Goal: Task Accomplishment & Management: Complete application form

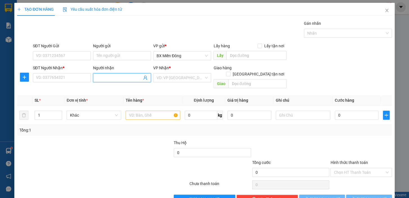
click at [110, 76] on input "Người nhận" at bounding box center [119, 78] width 46 height 6
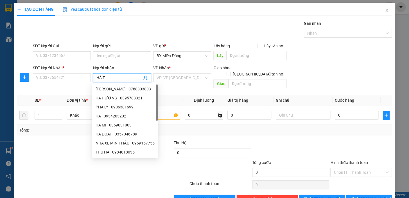
type input "HÀ TC"
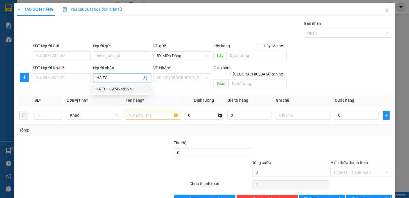
click at [118, 87] on div "HÀ TC - 0974948294" at bounding box center [121, 89] width 51 height 6
type input "0974948294"
type input "HÀ TC"
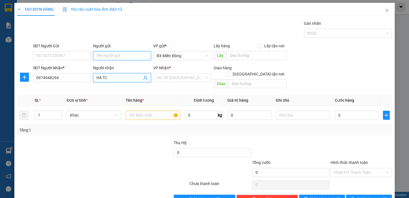
click at [103, 59] on input "Người gửi" at bounding box center [122, 55] width 58 height 9
type input "VIỆT ANH"
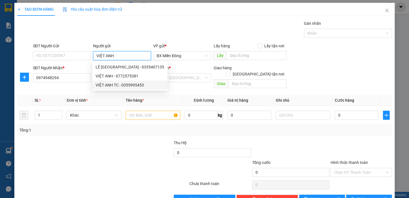
click at [131, 84] on div "VIỆT ANH TC - 0355995453" at bounding box center [130, 85] width 69 height 6
type input "0355995453"
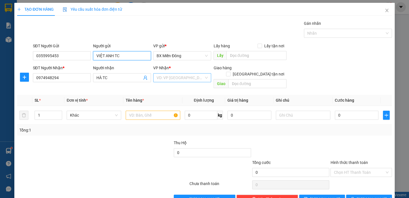
type input "VIỆT ANH TC"
drag, startPoint x: 186, startPoint y: 77, endPoint x: 192, endPoint y: 86, distance: 10.9
click at [187, 78] on input "search" at bounding box center [180, 77] width 47 height 8
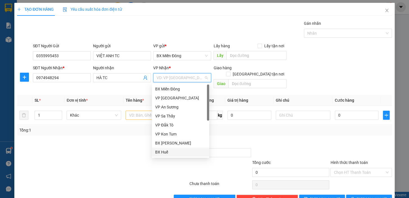
click at [196, 147] on div "BX Huế" at bounding box center [180, 151] width 57 height 9
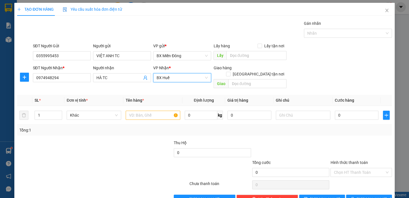
click at [181, 75] on span "BX Huế" at bounding box center [182, 77] width 51 height 8
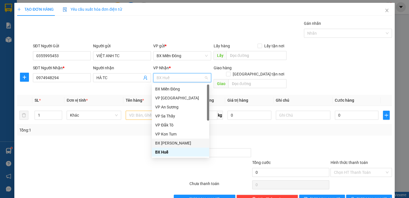
click at [181, 142] on div "BX [PERSON_NAME]" at bounding box center [180, 143] width 51 height 6
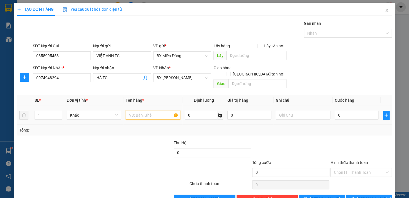
click at [155, 111] on input "text" at bounding box center [153, 115] width 55 height 9
click at [46, 111] on input "1" at bounding box center [48, 115] width 27 height 8
type input "2"
click at [138, 111] on input "text" at bounding box center [153, 115] width 55 height 9
type input "2 KIỆN"
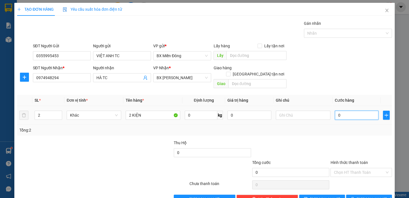
click at [343, 111] on input "0" at bounding box center [357, 115] width 44 height 9
type input "01"
type input "1"
type input "010"
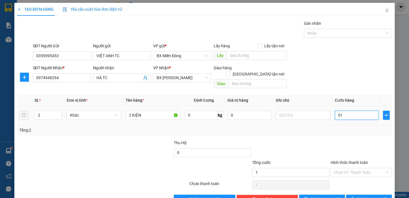
type input "10"
type input "0.100"
type input "100"
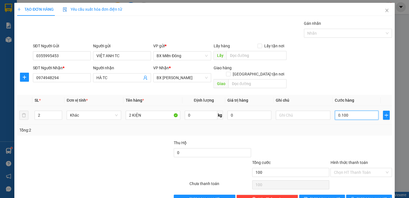
type input "01.000"
type input "1.000"
type input "010.000"
type input "10.000"
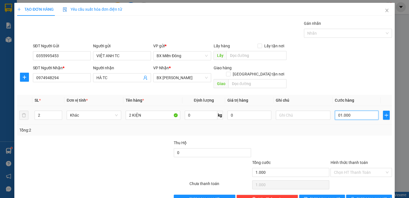
type input "10.000"
type input "0.100.000"
type input "100.000"
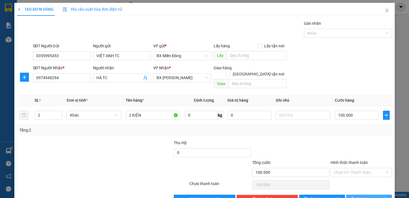
click at [372, 196] on span "[PERSON_NAME] và In" at bounding box center [376, 199] width 39 height 6
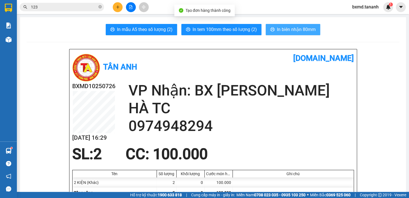
click at [293, 31] on span "In biên nhận 80mm" at bounding box center [296, 29] width 39 height 7
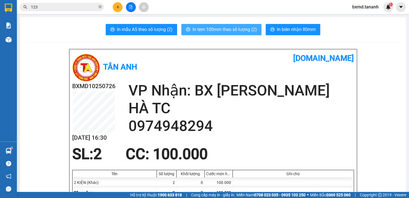
click at [243, 26] on span "In tem 100mm theo số lượng (2)" at bounding box center [225, 29] width 64 height 7
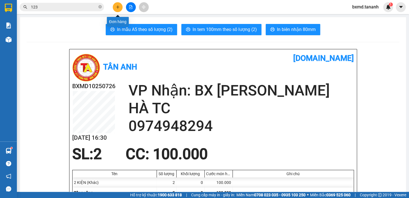
click at [119, 7] on icon "plus" at bounding box center [118, 7] width 4 height 4
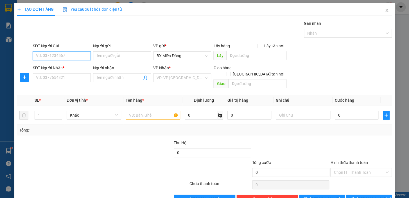
click at [49, 52] on input "SĐT Người Gửi" at bounding box center [62, 55] width 58 height 9
click at [56, 77] on input "SĐT Người Nhận *" at bounding box center [62, 77] width 58 height 9
click at [111, 77] on input "Người nhận" at bounding box center [119, 78] width 46 height 6
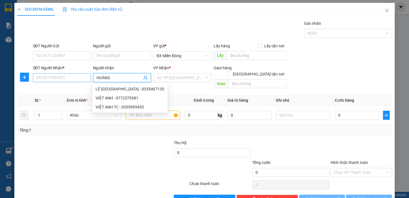
type input "HOÀNG"
click at [81, 74] on input "SĐT Người Nhận *" at bounding box center [62, 77] width 58 height 9
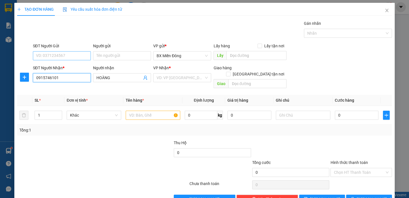
type input "0915746101"
click at [69, 59] on input "SĐT Người Gửi" at bounding box center [62, 55] width 58 height 9
type input "0702282286"
click at [118, 55] on input "Người gửi" at bounding box center [122, 55] width 58 height 9
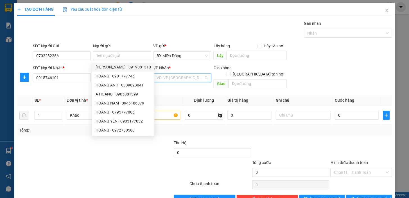
click at [186, 77] on input "search" at bounding box center [180, 77] width 47 height 8
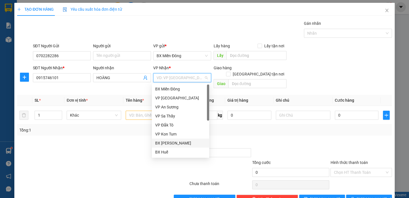
click at [180, 142] on div "BX [PERSON_NAME]" at bounding box center [180, 143] width 51 height 6
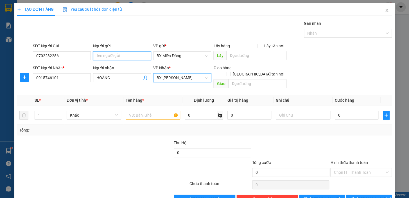
click at [117, 54] on input "Người gửi" at bounding box center [122, 55] width 58 height 9
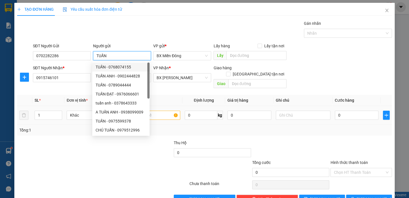
type input "TUẤN"
click at [163, 111] on input "text" at bounding box center [153, 115] width 55 height 9
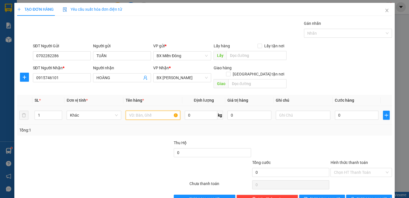
click at [163, 111] on input "text" at bounding box center [153, 115] width 55 height 9
type input "1 HỘP CHIM"
click at [365, 112] on input "0" at bounding box center [357, 115] width 44 height 9
type input "01"
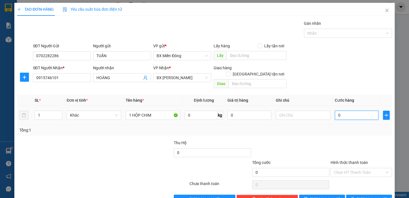
type input "1"
type input "010"
type input "10"
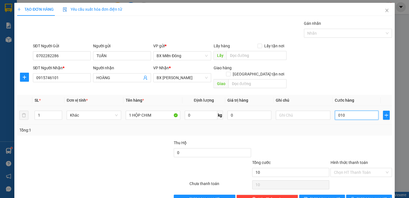
type input "0.100"
type input "100"
type input "01.000"
type input "1.000"
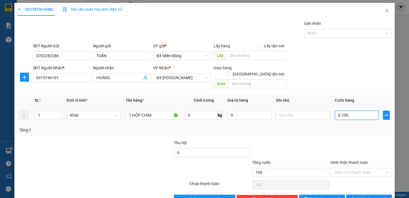
type input "1.000"
type input "010.000"
type input "10.000"
type input "0.100.000"
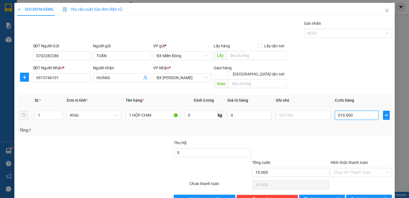
type input "100.000"
click at [363, 196] on span "[PERSON_NAME] và In" at bounding box center [376, 199] width 39 height 6
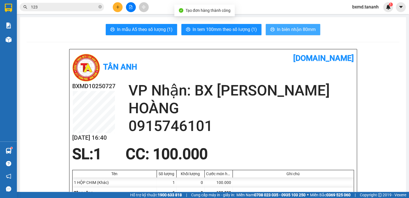
click at [305, 33] on button "In biên nhận 80mm" at bounding box center [293, 29] width 55 height 11
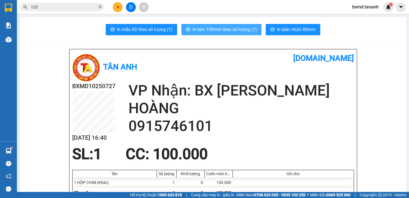
click at [193, 30] on span "In tem 100mm theo số lượng (1)" at bounding box center [225, 29] width 64 height 7
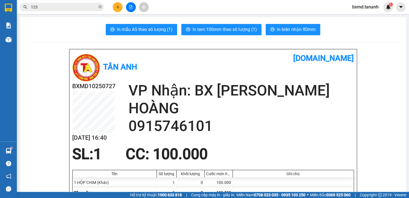
click at [116, 12] on button at bounding box center [118, 7] width 10 height 10
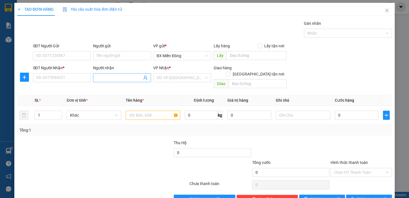
click at [117, 80] on input "Người nhận" at bounding box center [119, 78] width 46 height 6
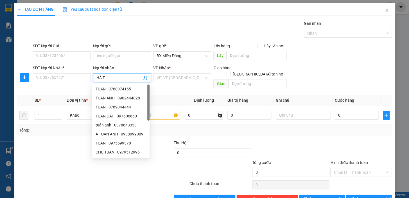
type input "HÀ TC"
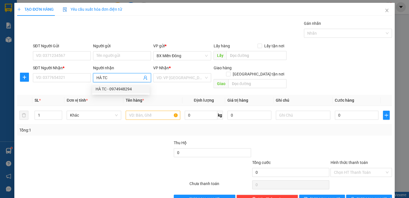
click at [130, 90] on div "HÀ TC - 0974948294" at bounding box center [121, 89] width 51 height 6
type input "0974948294"
type input "HÀ TC"
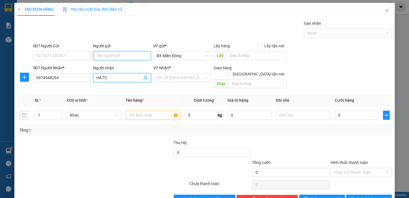
click at [104, 57] on input "Người gửi" at bounding box center [122, 55] width 58 height 9
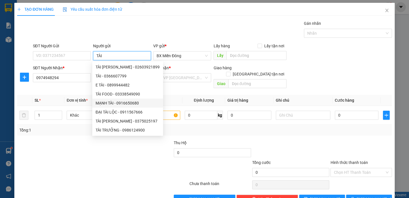
scroll to position [10, 0]
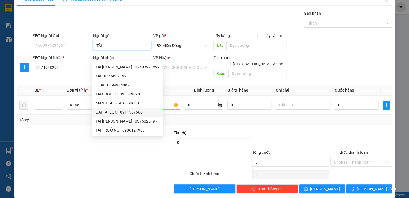
type input "TÀI"
drag, startPoint x: 79, startPoint y: 135, endPoint x: 80, endPoint y: 127, distance: 8.8
click at [79, 135] on div at bounding box center [56, 139] width 78 height 20
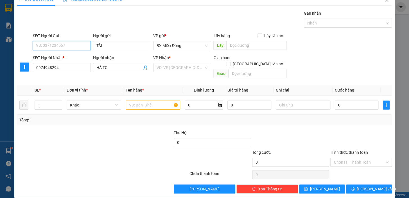
click at [65, 44] on input "SĐT Người Gửi" at bounding box center [62, 45] width 58 height 9
click at [67, 57] on div "0945074142 - TÀI" at bounding box center [61, 56] width 51 height 6
type input "0945074142"
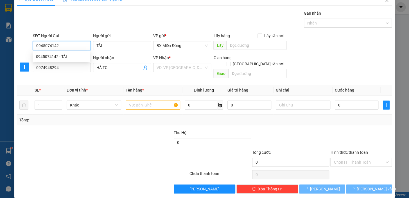
type input "250.000"
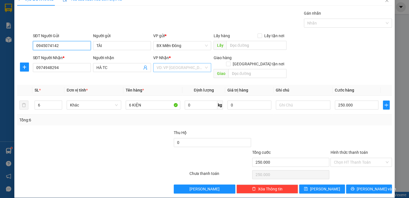
type input "0945074142"
click at [196, 66] on input "search" at bounding box center [180, 67] width 47 height 8
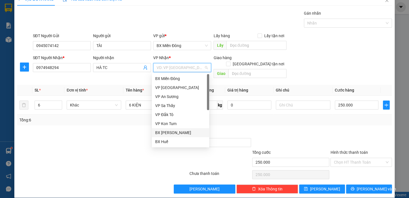
click at [182, 131] on div "BX [PERSON_NAME]" at bounding box center [180, 132] width 51 height 6
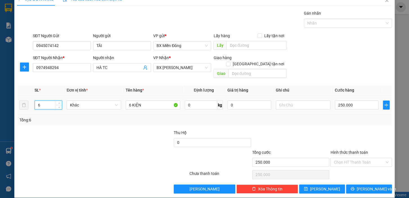
click at [47, 101] on input "6" at bounding box center [48, 105] width 27 height 8
type input "1"
click at [130, 100] on input "6 KIỆN" at bounding box center [153, 104] width 55 height 9
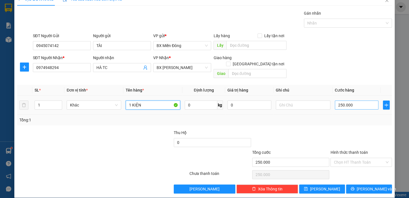
type input "1 KIỆN"
click at [361, 100] on input "250.000" at bounding box center [357, 104] width 44 height 9
type input "0"
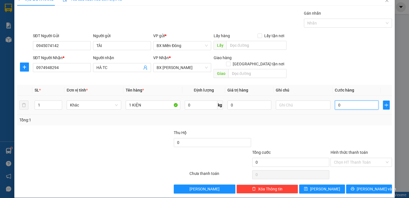
type input "5"
type input "05"
type input "50"
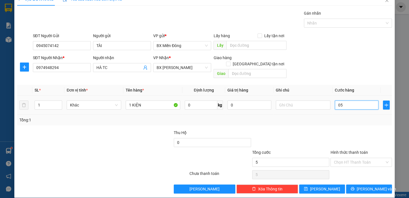
type input "050"
type input "500"
type input "0.500"
type input "5.000"
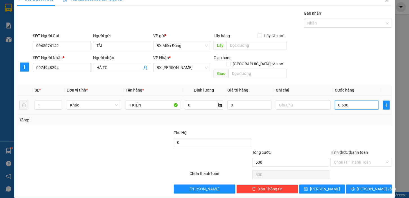
type input "5.000"
type input "05.000"
type input "50.000"
type input "050.000"
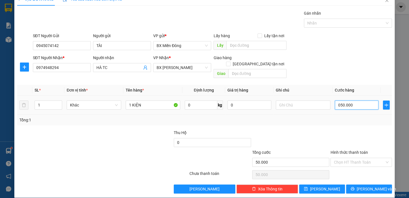
type input "5.000"
type input "0"
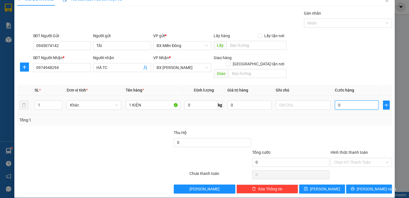
type input "0"
type input "7"
type input "07"
type input "70"
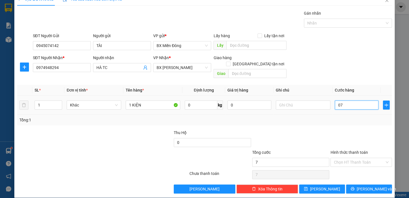
type input "70"
type input "070"
type input "700"
type input "0.700"
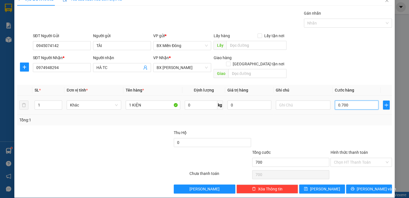
type input "7.000"
type input "070.000"
type input "70.000"
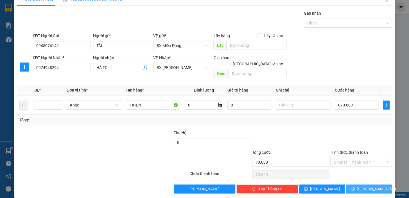
type input "70.000"
click at [377, 184] on button "[PERSON_NAME] và In" at bounding box center [369, 188] width 46 height 9
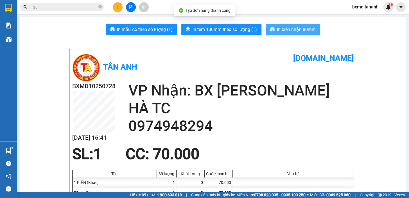
drag, startPoint x: 261, startPoint y: 28, endPoint x: 274, endPoint y: 28, distance: 12.7
click at [267, 28] on div "In mẫu A5 theo số lượng (1) In tem 100mm theo số lượng (1) In biên nhận 80mm" at bounding box center [213, 29] width 373 height 11
click at [277, 28] on span "In biên nhận 80mm" at bounding box center [296, 29] width 39 height 7
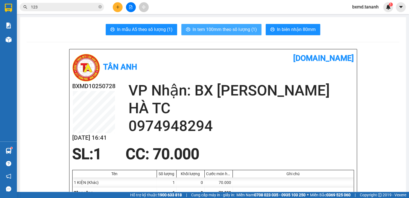
click at [242, 24] on button "In tem 100mm theo số lượng (1)" at bounding box center [221, 29] width 80 height 11
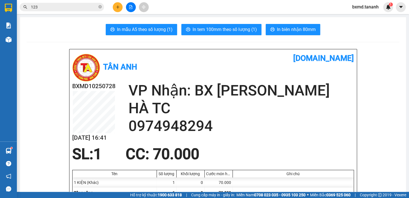
click at [121, 6] on button at bounding box center [118, 7] width 10 height 10
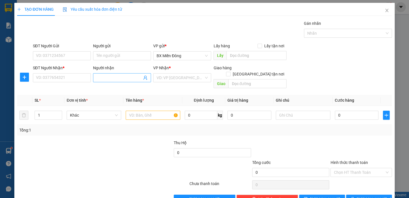
click at [115, 77] on input "Người nhận" at bounding box center [119, 78] width 46 height 6
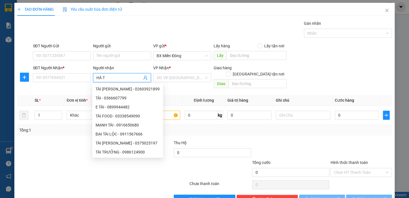
type input "HÀ TC"
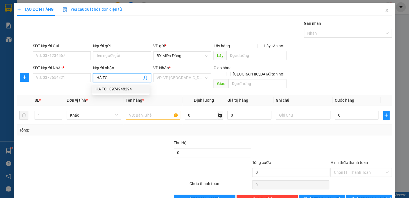
click at [132, 87] on div "HÀ TC - 0974948294" at bounding box center [121, 89] width 51 height 6
type input "0974948294"
type input "HÀ TC"
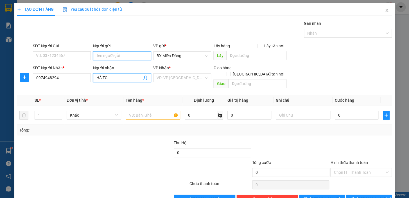
click at [110, 54] on input "Người gửi" at bounding box center [122, 55] width 58 height 9
type input "[PERSON_NAME]"
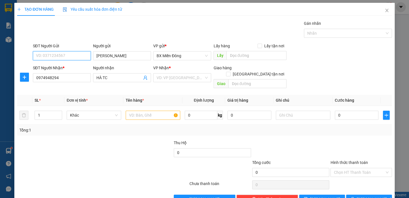
click at [73, 56] on input "SĐT Người Gửi" at bounding box center [62, 55] width 58 height 9
type input "0908685050"
click at [179, 84] on div "VP Nhận * VD: VP [GEOGRAPHIC_DATA]" at bounding box center [182, 75] width 58 height 20
click at [181, 82] on input "search" at bounding box center [180, 77] width 47 height 8
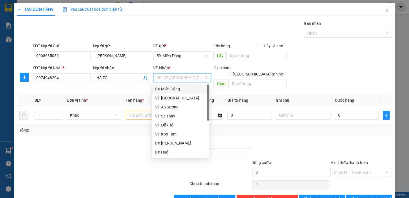
click at [181, 79] on input "search" at bounding box center [180, 77] width 47 height 8
click at [188, 153] on div "BX Huế" at bounding box center [180, 152] width 51 height 6
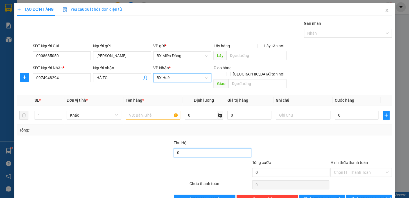
click at [188, 148] on input "0" at bounding box center [212, 152] width 77 height 9
click at [187, 70] on div "VP Nhận *" at bounding box center [182, 68] width 58 height 6
click at [186, 73] on span "BX Huế" at bounding box center [182, 77] width 51 height 8
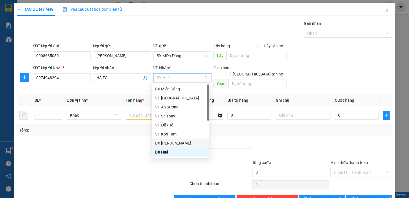
click at [186, 144] on div "BX [PERSON_NAME]" at bounding box center [180, 143] width 51 height 6
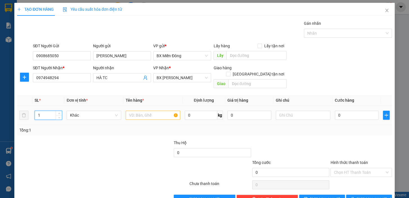
click at [42, 111] on input "1" at bounding box center [48, 115] width 27 height 8
type input "3"
type input "3 KIỆN"
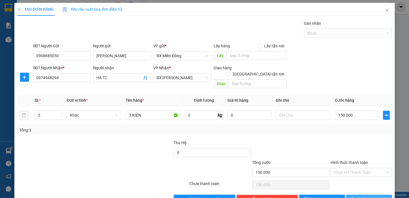
click at [374, 196] on span "[PERSON_NAME] và In" at bounding box center [376, 199] width 39 height 6
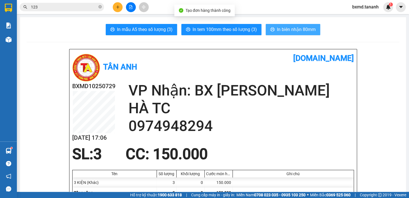
click at [277, 29] on span "In biên nhận 80mm" at bounding box center [296, 29] width 39 height 7
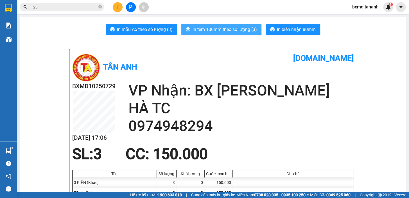
click at [240, 31] on span "In tem 100mm theo số lượng (3)" at bounding box center [225, 29] width 64 height 7
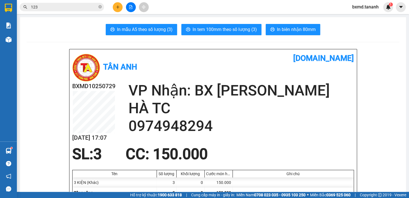
click at [117, 9] on button at bounding box center [118, 7] width 10 height 10
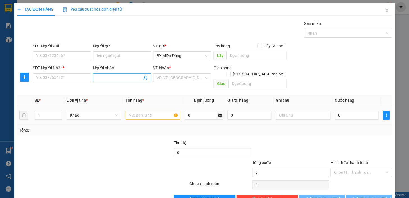
click at [115, 84] on div "Transit Pickup Surcharge Ids Transit Deliver Surcharge Ids Transit Deliver Surc…" at bounding box center [204, 111] width 375 height 183
click at [115, 80] on input "Người nhận" at bounding box center [119, 78] width 46 height 6
type input "S"
type input "[PERSON_NAME]"
drag, startPoint x: 135, startPoint y: 78, endPoint x: 54, endPoint y: 79, distance: 81.0
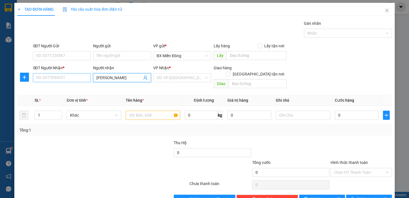
click at [54, 79] on div "SĐT Người Nhận * VD: 0377654321 Người nhận [PERSON_NAME] VP Nhận * VD: VP Sài G…" at bounding box center [213, 78] width 362 height 26
type input "[PERSON_NAME]"
click at [61, 78] on input "SĐT Người Nhận *" at bounding box center [62, 77] width 58 height 9
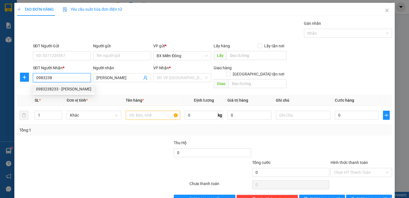
click at [60, 86] on div "0983238233 - [PERSON_NAME]" at bounding box center [63, 89] width 55 height 6
type input "0983238233"
type input "[PERSON_NAME]"
type input "70.000"
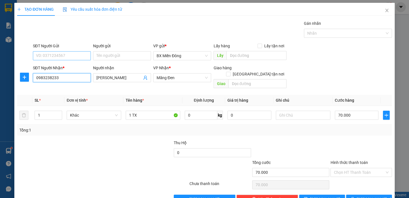
type input "0983238233"
click at [69, 58] on input "SĐT Người Gửi" at bounding box center [62, 55] width 58 height 9
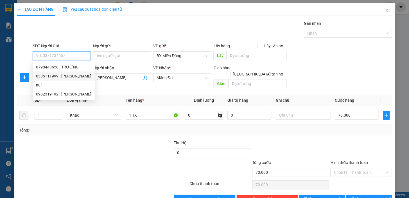
click at [77, 78] on div "0385111999 - [PERSON_NAME]" at bounding box center [63, 76] width 55 height 6
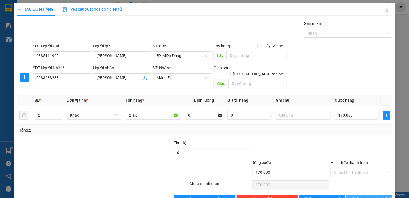
click at [372, 196] on span "[PERSON_NAME] và In" at bounding box center [376, 199] width 39 height 6
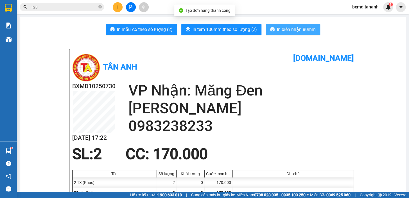
click at [295, 27] on span "In biên nhận 80mm" at bounding box center [296, 29] width 39 height 7
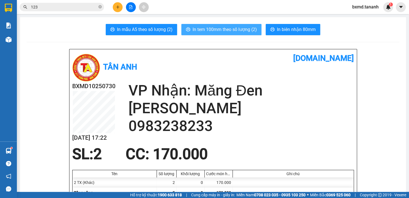
click at [243, 28] on span "In tem 100mm theo số lượng (2)" at bounding box center [225, 29] width 64 height 7
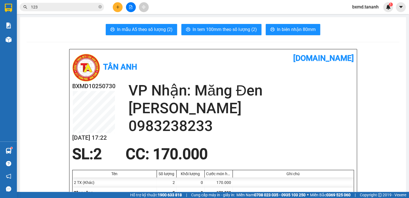
click at [115, 8] on button at bounding box center [118, 7] width 10 height 10
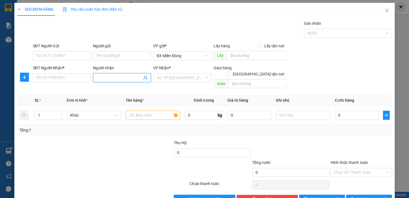
click at [112, 77] on input "Người nhận" at bounding box center [119, 78] width 46 height 6
type input "[PERSON_NAME]"
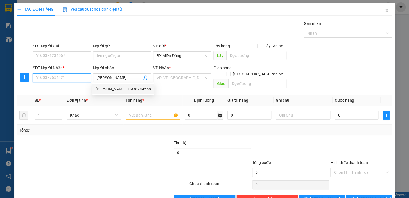
click at [87, 75] on input "SĐT Người Nhận *" at bounding box center [62, 77] width 58 height 9
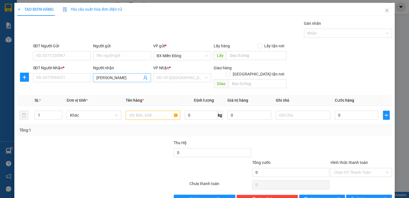
click at [124, 78] on input "[PERSON_NAME]" at bounding box center [119, 78] width 46 height 6
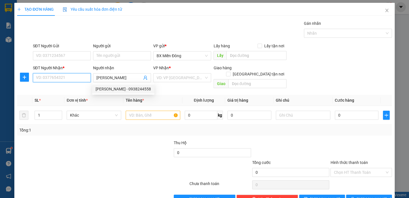
click at [76, 76] on input "SĐT Người Nhận *" at bounding box center [62, 77] width 58 height 9
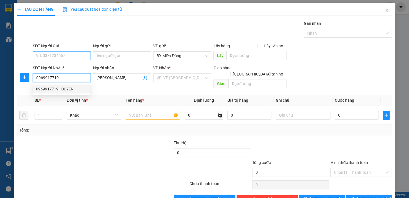
type input "0969917719"
click at [68, 57] on input "SĐT Người Gửi" at bounding box center [62, 55] width 58 height 9
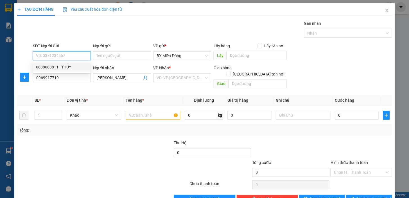
click at [73, 70] on div "0888088811 - THÚY" at bounding box center [61, 67] width 51 height 6
type input "0888088811"
type input "THÚY"
type input "200.000"
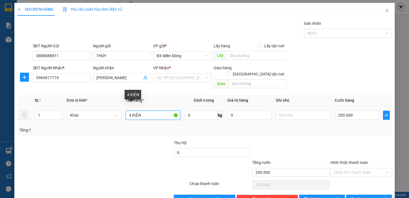
click at [152, 111] on input "4 KIỆN" at bounding box center [153, 115] width 55 height 9
type input "4"
type input "1 KIỆN"
type input "5"
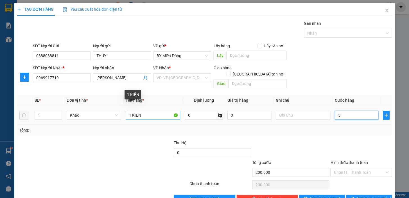
type input "5"
type input "50"
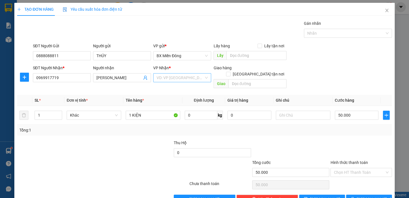
click at [186, 80] on input "search" at bounding box center [180, 77] width 47 height 8
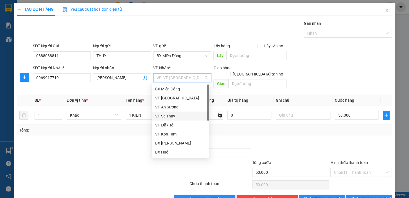
click at [184, 116] on div "VP Sa Thầy" at bounding box center [180, 116] width 51 height 6
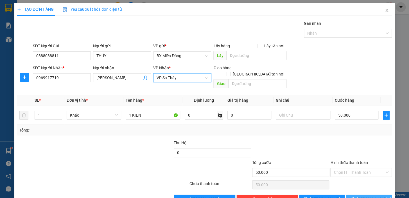
click at [370, 196] on span "[PERSON_NAME] và In" at bounding box center [376, 199] width 39 height 6
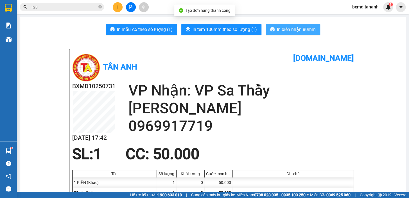
click at [312, 34] on button "In biên nhận 80mm" at bounding box center [293, 29] width 55 height 11
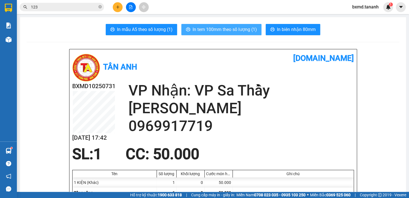
click at [230, 28] on span "In tem 100mm theo số lượng (1)" at bounding box center [225, 29] width 64 height 7
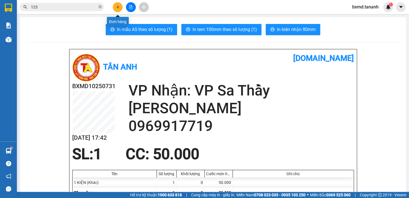
click at [118, 5] on icon "plus" at bounding box center [118, 7] width 4 height 4
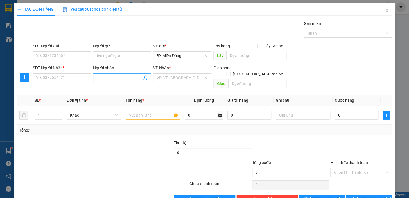
click at [120, 82] on div "Người nhận Tên người nhận" at bounding box center [122, 75] width 58 height 20
click at [119, 81] on span at bounding box center [122, 77] width 58 height 9
type input "EM NGỌC"
click at [84, 77] on input "SĐT Người Nhận *" at bounding box center [62, 77] width 58 height 9
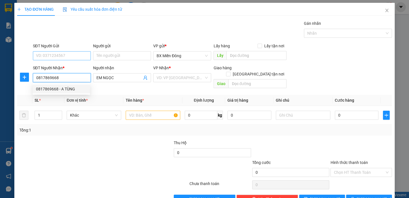
type input "0817869668"
click at [69, 57] on input "SĐT Người Gửi" at bounding box center [62, 55] width 58 height 9
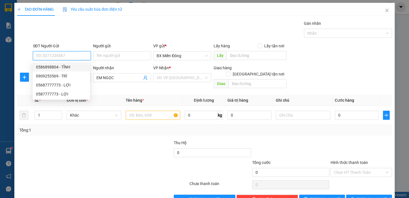
click at [70, 66] on div "0586898804 - TĨNH" at bounding box center [61, 67] width 51 height 6
type input "0586898804"
type input "TĨNH"
type input "100.000"
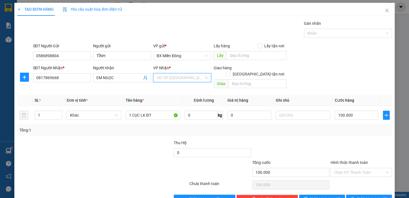
click at [194, 81] on input "search" at bounding box center [180, 77] width 47 height 8
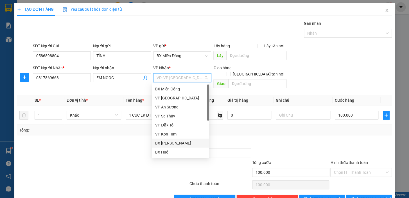
click at [188, 143] on div "BX [PERSON_NAME]" at bounding box center [180, 143] width 51 height 6
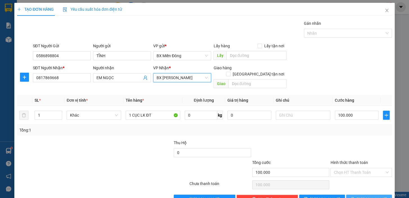
click at [379, 194] on button "[PERSON_NAME] và In" at bounding box center [369, 198] width 46 height 9
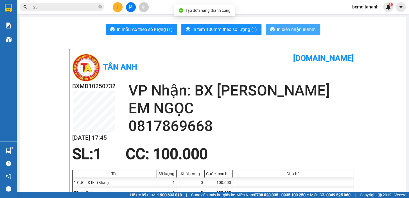
click at [288, 31] on span "In biên nhận 80mm" at bounding box center [296, 29] width 39 height 7
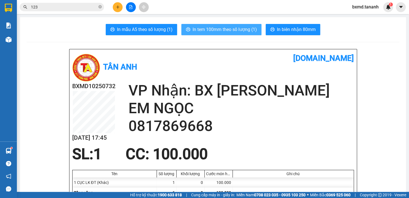
click at [248, 31] on span "In tem 100mm theo số lượng (1)" at bounding box center [225, 29] width 64 height 7
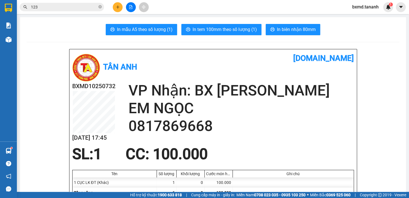
click at [118, 6] on icon "plus" at bounding box center [118, 6] width 0 height 3
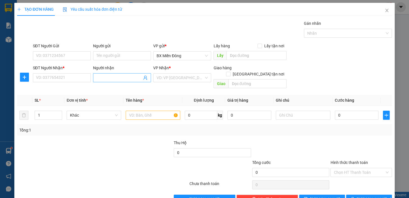
click at [118, 75] on input "Người nhận" at bounding box center [119, 78] width 46 height 6
click at [55, 79] on input "SĐT Người Nhận *" at bounding box center [62, 77] width 58 height 9
type input "0343001281"
click at [53, 57] on input "SĐT Người Gửi" at bounding box center [62, 55] width 58 height 9
type input "0909376572"
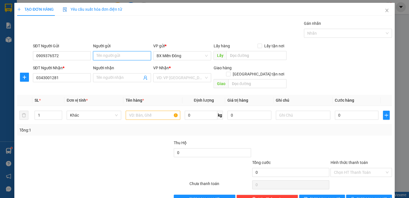
click at [123, 51] on input "Người gửi" at bounding box center [122, 55] width 58 height 9
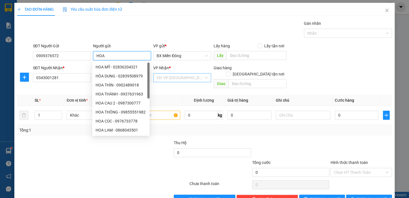
type input "HOA"
click at [179, 79] on input "search" at bounding box center [180, 77] width 47 height 8
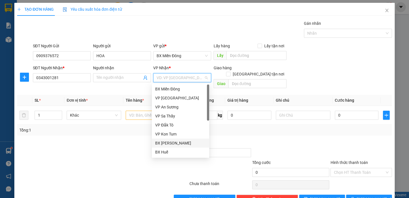
click at [199, 144] on div "BX [PERSON_NAME]" at bounding box center [180, 143] width 51 height 6
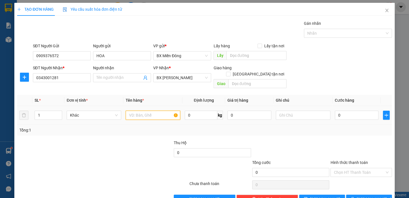
click at [144, 111] on input "text" at bounding box center [153, 115] width 55 height 9
type input "1 TG"
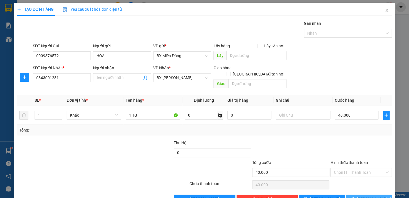
drag, startPoint x: 371, startPoint y: 191, endPoint x: 371, endPoint y: 186, distance: 5.3
click at [371, 196] on span "[PERSON_NAME] và In" at bounding box center [376, 199] width 39 height 6
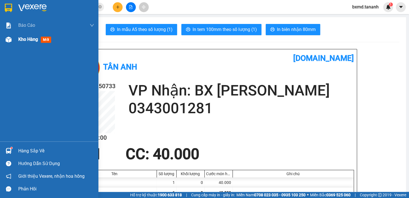
click at [11, 41] on img at bounding box center [9, 40] width 6 height 6
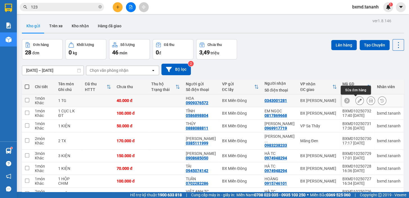
click at [358, 99] on icon at bounding box center [360, 100] width 4 height 4
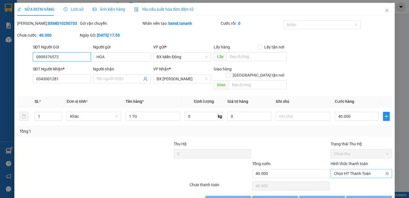
click at [351, 169] on span "Chọn HT Thanh Toán" at bounding box center [361, 173] width 55 height 8
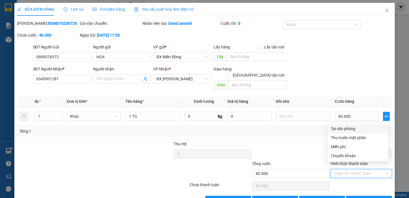
click at [350, 130] on div "Tại văn phòng" at bounding box center [358, 128] width 54 height 6
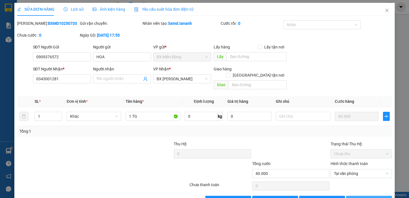
click at [369, 197] on span "[PERSON_NAME] và In" at bounding box center [376, 200] width 39 height 6
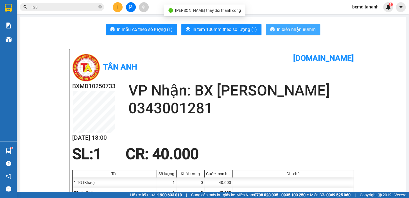
click at [298, 31] on span "In biên nhận 80mm" at bounding box center [296, 29] width 39 height 7
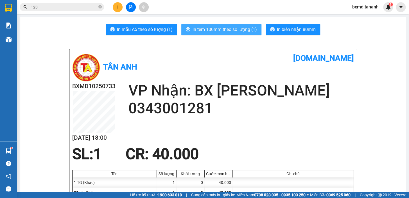
click at [234, 31] on span "In tem 100mm theo số lượng (1)" at bounding box center [225, 29] width 64 height 7
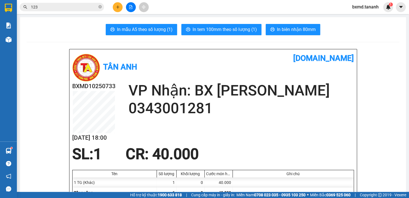
click at [114, 6] on div at bounding box center [131, 7] width 42 height 10
click at [114, 6] on button at bounding box center [118, 7] width 10 height 10
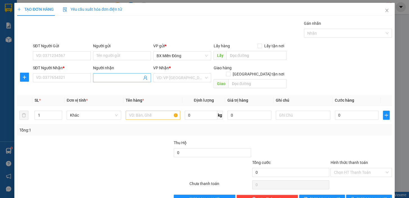
click at [121, 80] on input "Người nhận" at bounding box center [119, 78] width 46 height 6
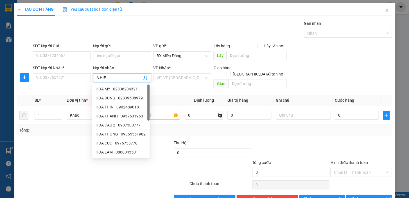
type input "A HIỂN"
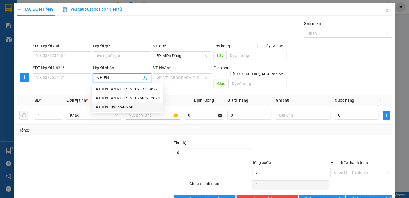
click at [126, 107] on div "A HIỂN - 0986544960" at bounding box center [128, 107] width 64 height 6
type input "0986544960"
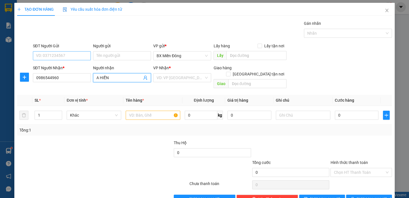
type input "A HIỂN"
click at [68, 58] on input "SĐT Người Gửi" at bounding box center [62, 55] width 58 height 9
click at [107, 60] on input "Người gửi" at bounding box center [122, 55] width 58 height 9
type input "BIN FOOD"
click at [41, 54] on input "SĐT Người Gửi" at bounding box center [62, 55] width 58 height 9
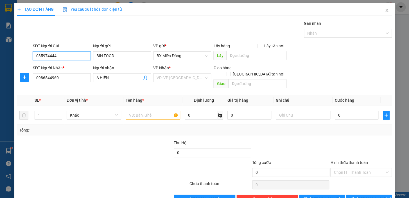
click at [41, 56] on input "035974444" at bounding box center [62, 55] width 58 height 9
click at [186, 82] on div "VD: VP [GEOGRAPHIC_DATA]" at bounding box center [182, 77] width 58 height 9
type input "0358974444"
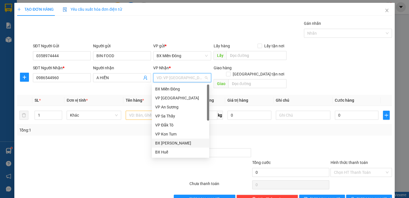
click at [198, 146] on div "BX [PERSON_NAME]" at bounding box center [180, 142] width 57 height 9
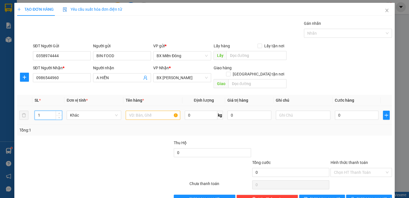
click at [53, 111] on input "1" at bounding box center [48, 115] width 27 height 8
type input "5"
click at [158, 114] on div at bounding box center [153, 114] width 55 height 11
click at [155, 111] on input "text" at bounding box center [153, 115] width 55 height 9
type input "5 KIỆN"
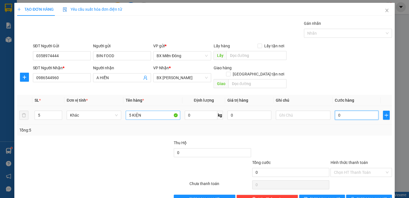
type input "2"
type input "20"
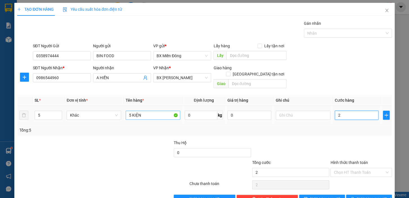
type input "20"
type input "200"
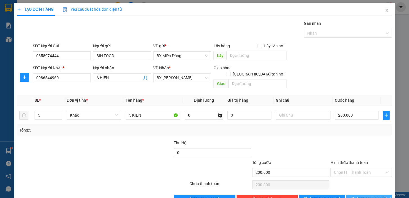
click at [374, 196] on span "[PERSON_NAME] và In" at bounding box center [376, 199] width 39 height 6
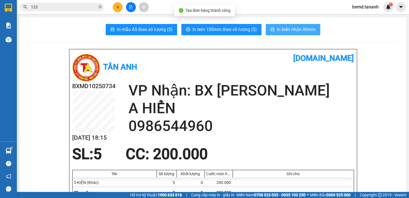
click at [289, 31] on span "In biên nhận 80mm" at bounding box center [296, 29] width 39 height 7
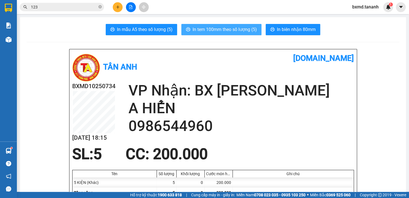
click at [244, 32] on span "In tem 100mm theo số lượng (5)" at bounding box center [225, 29] width 64 height 7
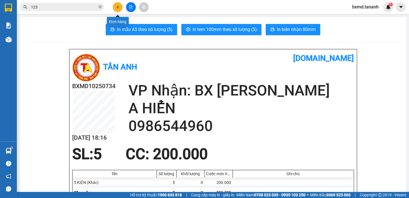
click at [119, 4] on button at bounding box center [118, 7] width 10 height 10
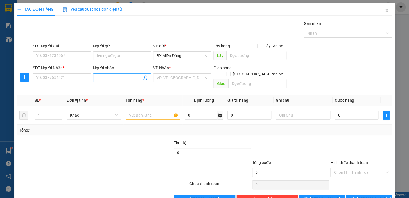
click at [109, 76] on input "Người nhận" at bounding box center [119, 78] width 46 height 6
type input "H"
type input "I"
type input "H"
type input "HIỂN"
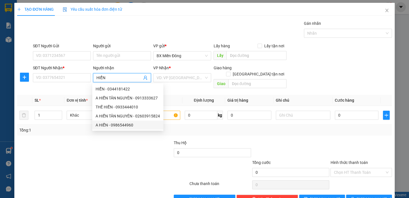
click at [134, 124] on div "A HIỂN - 0986544960" at bounding box center [128, 125] width 64 height 6
type input "0986544960"
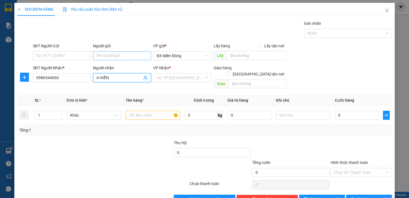
type input "A HIỂN"
click at [109, 57] on input "Người gửi" at bounding box center [122, 55] width 58 height 9
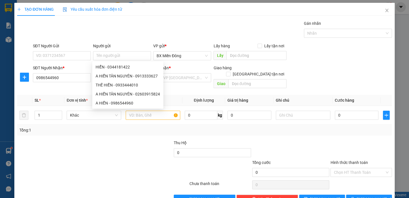
click at [74, 50] on div "SĐT Người Gửi" at bounding box center [62, 47] width 58 height 8
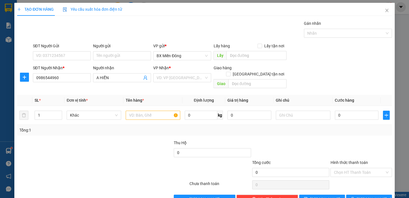
click at [76, 51] on div "SĐT Người Gửi" at bounding box center [62, 47] width 58 height 8
drag, startPoint x: 74, startPoint y: 52, endPoint x: 83, endPoint y: 57, distance: 10.5
click at [74, 53] on input "SĐT Người Gửi" at bounding box center [62, 55] width 58 height 9
click at [112, 58] on input "Người gửi" at bounding box center [122, 55] width 58 height 9
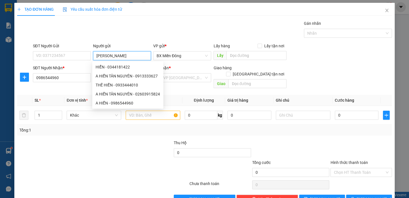
type input "[PERSON_NAME]"
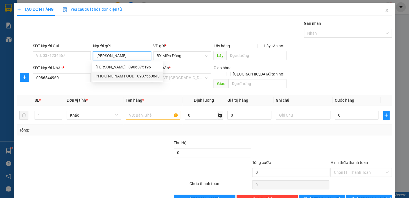
click at [132, 78] on div "PHƯƠNG NAM FOOD - 0937550843" at bounding box center [128, 76] width 64 height 6
type input "0937550843"
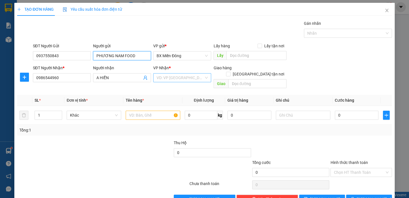
click at [203, 78] on div "VD: VP [GEOGRAPHIC_DATA]" at bounding box center [182, 77] width 58 height 9
type input "PHƯƠNG NAM FOOD"
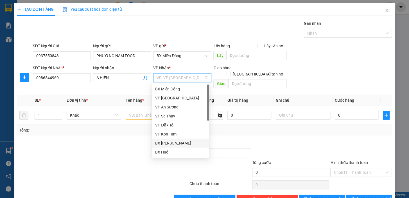
click at [200, 141] on div "BX [PERSON_NAME]" at bounding box center [180, 143] width 51 height 6
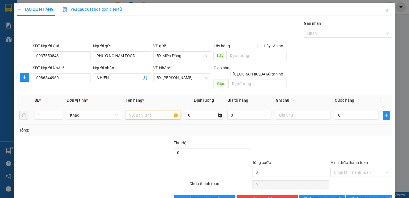
click at [136, 111] on input "text" at bounding box center [153, 115] width 55 height 9
type input "1 KIỆN"
click at [48, 111] on input "1" at bounding box center [48, 115] width 27 height 8
type input "4"
type input "4 KIỆN"
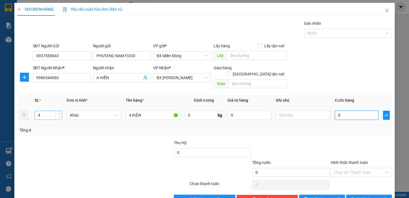
type input "2"
type input "20"
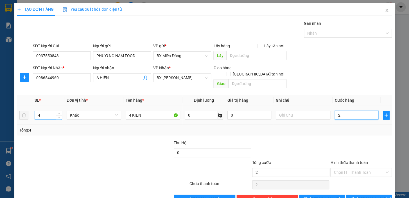
type input "20"
type input "200"
click at [372, 196] on span "[PERSON_NAME] và In" at bounding box center [376, 199] width 39 height 6
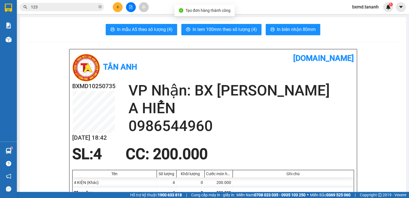
click at [281, 33] on button "In biên nhận 80mm" at bounding box center [293, 29] width 55 height 11
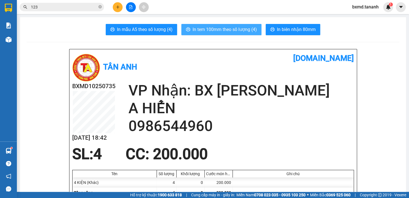
click at [234, 26] on span "In tem 100mm theo số lượng (4)" at bounding box center [225, 29] width 64 height 7
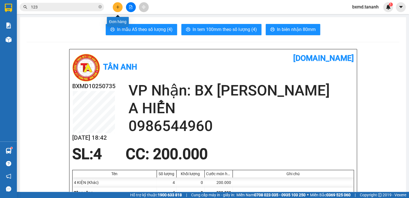
click at [118, 8] on icon "plus" at bounding box center [118, 6] width 0 height 3
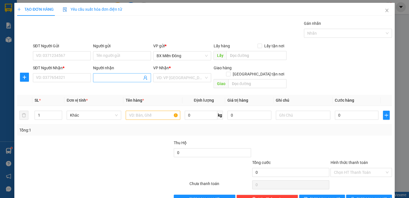
click at [118, 79] on input "Người nhận" at bounding box center [119, 78] width 46 height 6
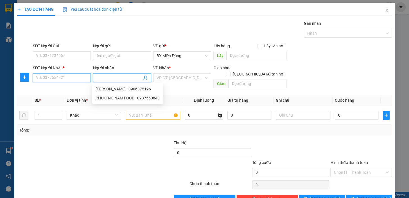
click at [72, 78] on input "SĐT Người Nhận *" at bounding box center [62, 77] width 58 height 9
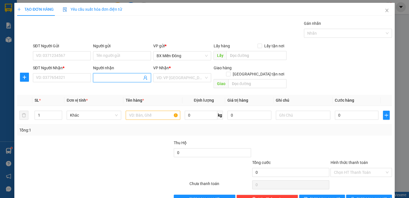
click at [107, 77] on input "Người nhận" at bounding box center [119, 78] width 46 height 6
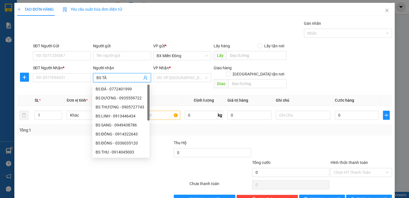
type input "BS TÂM"
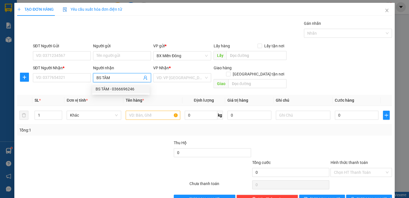
click at [116, 85] on div "BS TÂM - 0366696246" at bounding box center [120, 88] width 57 height 9
type input "0366696246"
type input "BS TÂM"
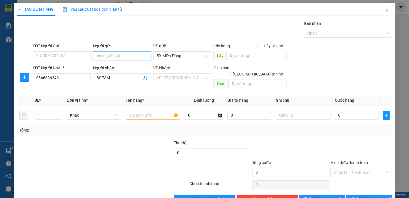
click at [106, 53] on input "Người gửi" at bounding box center [122, 55] width 58 height 9
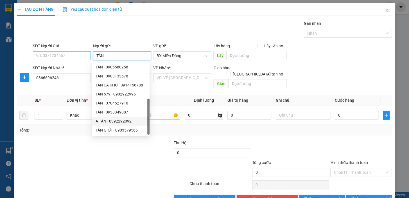
type input "TẤN"
click at [51, 57] on input "SĐT Người Gửi" at bounding box center [62, 55] width 58 height 9
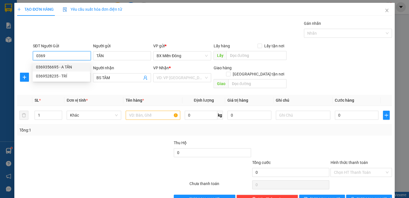
click at [60, 66] on div "0369356695 - A TẤN" at bounding box center [61, 67] width 51 height 6
type input "0369356695"
type input "A TẤN"
type input "40.000"
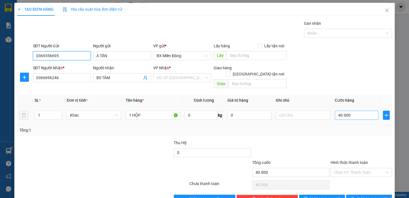
type input "0369356695"
click at [349, 112] on input "40.000" at bounding box center [357, 115] width 44 height 9
click at [360, 168] on input "Hình thức thanh toán" at bounding box center [359, 172] width 51 height 8
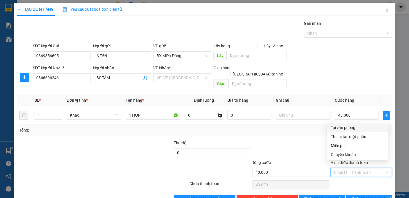
click at [343, 129] on div "Tại văn phòng" at bounding box center [358, 127] width 54 height 6
type input "0"
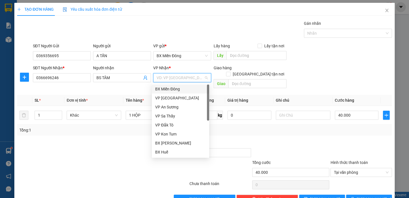
click at [188, 76] on input "search" at bounding box center [180, 77] width 47 height 8
click at [184, 144] on div "BX [PERSON_NAME]" at bounding box center [180, 143] width 51 height 6
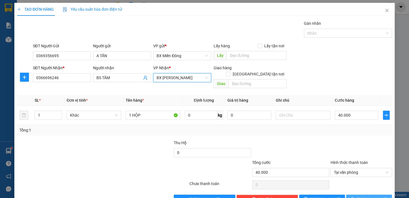
click at [355, 197] on icon "printer" at bounding box center [353, 199] width 4 height 4
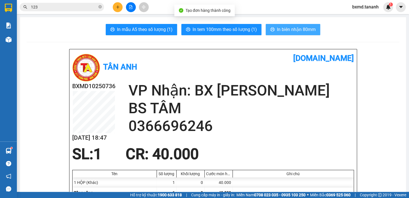
click at [280, 24] on button "In biên nhận 80mm" at bounding box center [293, 29] width 55 height 11
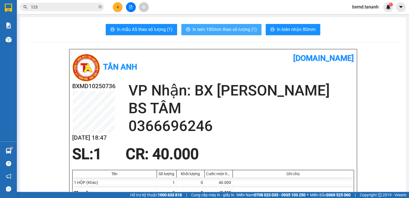
click at [223, 27] on span "In tem 100mm theo số lượng (1)" at bounding box center [225, 29] width 64 height 7
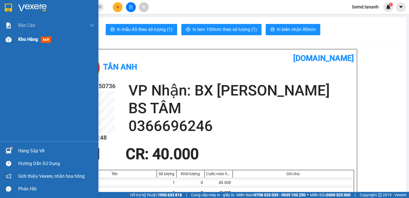
click at [11, 45] on div "Kho hàng mới" at bounding box center [49, 39] width 98 height 14
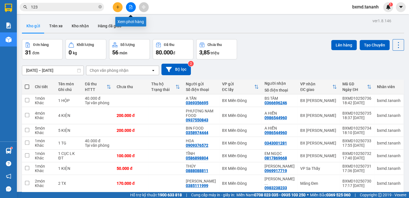
click at [129, 8] on icon "file-add" at bounding box center [130, 7] width 3 height 4
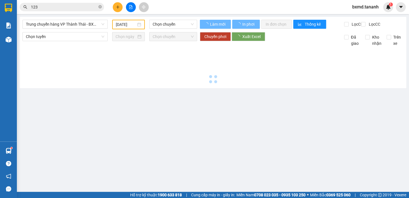
type input "[DATE]"
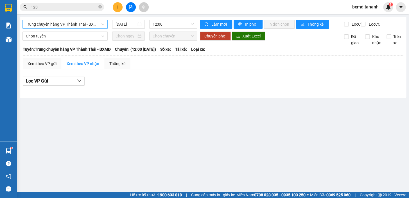
click at [94, 24] on span "Trung chuyển hàng VP Thành Thái - BXMĐ" at bounding box center [65, 24] width 78 height 8
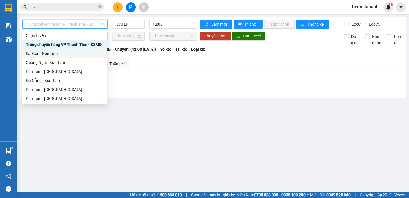
click at [81, 53] on div "Sài Gòn - Kon Tum" at bounding box center [65, 53] width 78 height 6
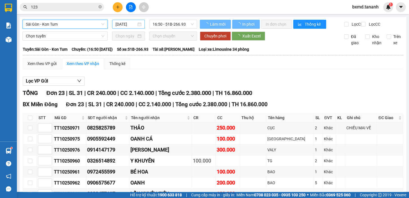
click at [181, 22] on span "16:50 - 51B-266.93" at bounding box center [173, 24] width 41 height 8
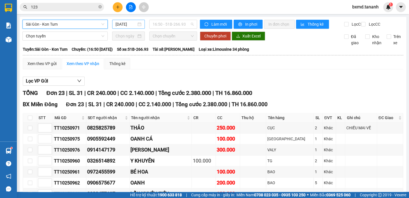
click at [125, 23] on input "[DATE]" at bounding box center [126, 24] width 21 height 6
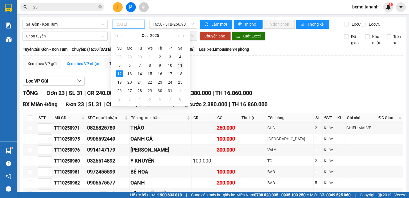
click at [177, 65] on div "11" at bounding box center [180, 65] width 7 height 7
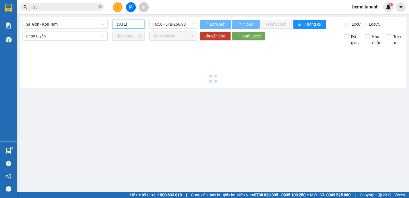
type input "[DATE]"
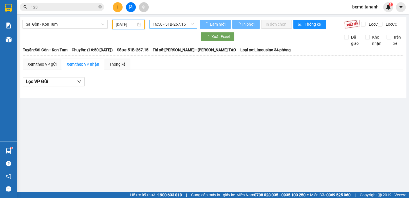
click at [186, 25] on span "16:50 - 51B-267.15" at bounding box center [173, 24] width 41 height 8
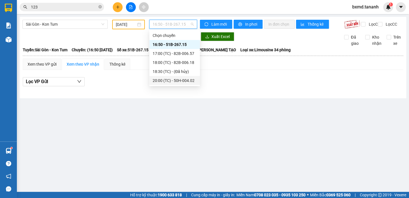
click at [182, 82] on div "20:00 (TC) - 50H-004.02" at bounding box center [175, 80] width 44 height 6
